Goal: Register for event/course

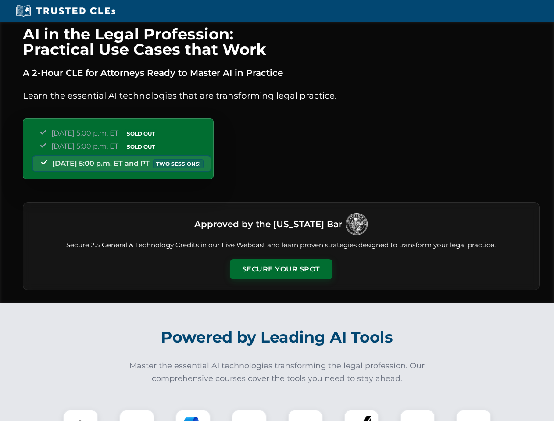
click at [281, 270] on button "Secure Your Spot" at bounding box center [281, 269] width 103 height 20
click at [81, 416] on img at bounding box center [80, 427] width 25 height 25
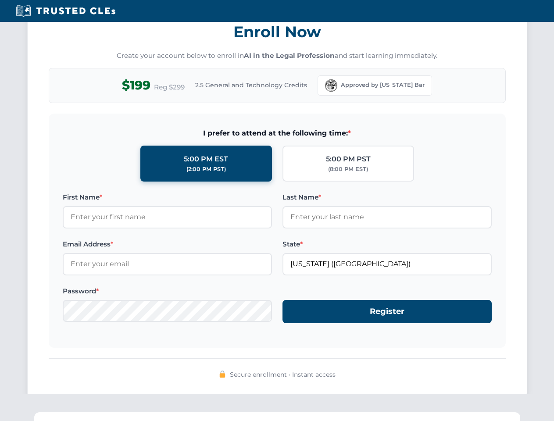
scroll to position [862, 0]
